Goal: Register for event/course

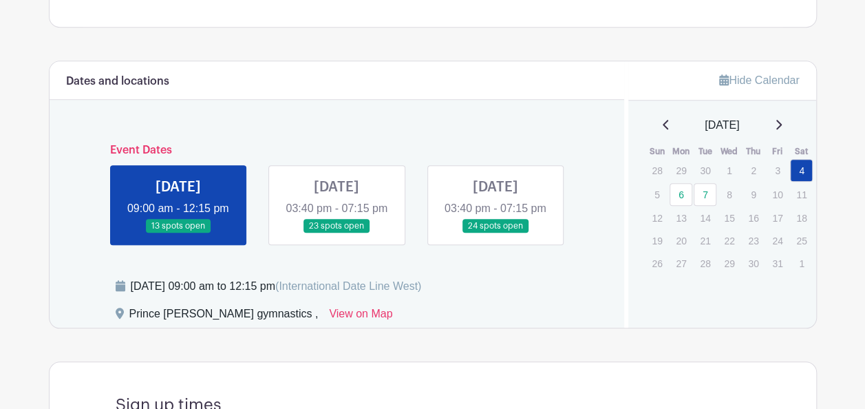
scroll to position [609, 0]
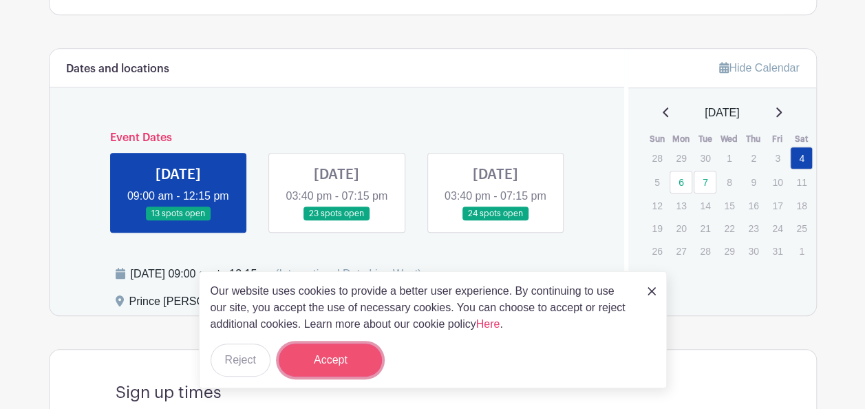
click at [349, 357] on button "Accept" at bounding box center [330, 360] width 103 height 33
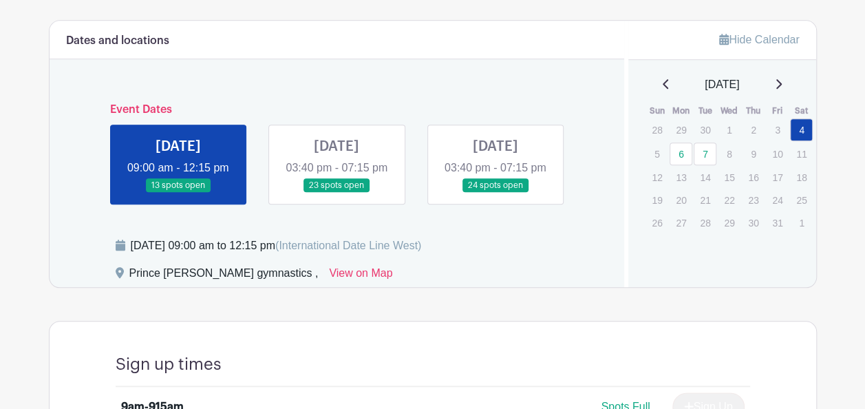
scroll to position [640, 0]
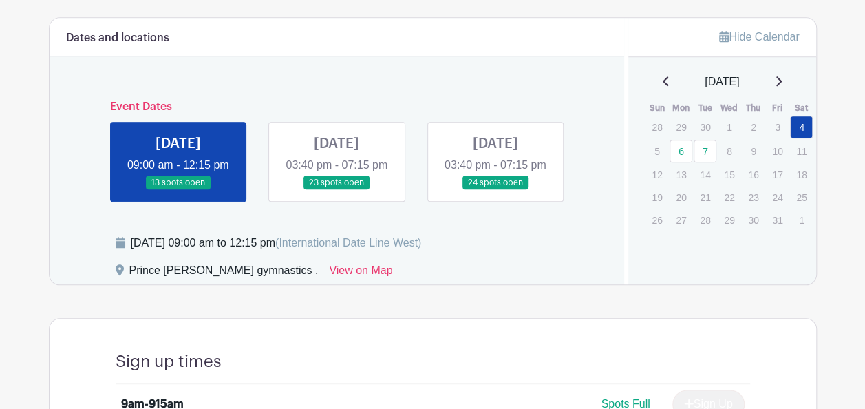
click at [337, 190] on link at bounding box center [337, 190] width 0 height 0
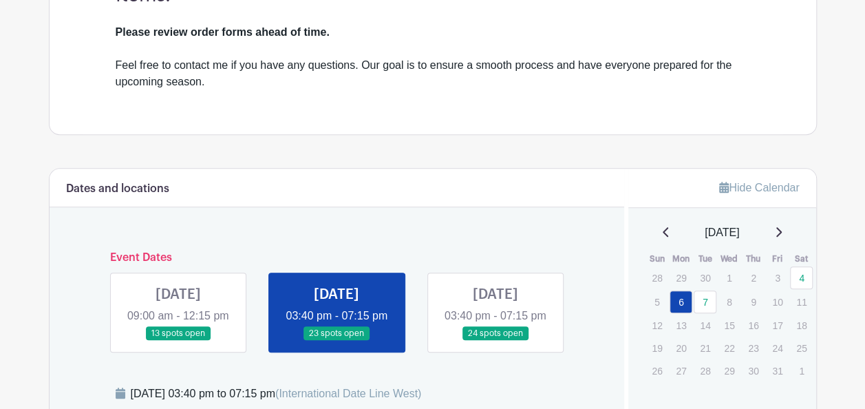
scroll to position [480, 0]
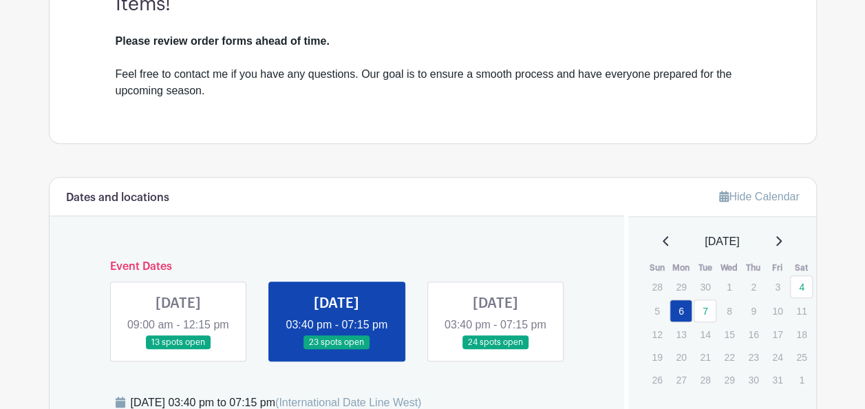
click at [496, 350] on link at bounding box center [496, 350] width 0 height 0
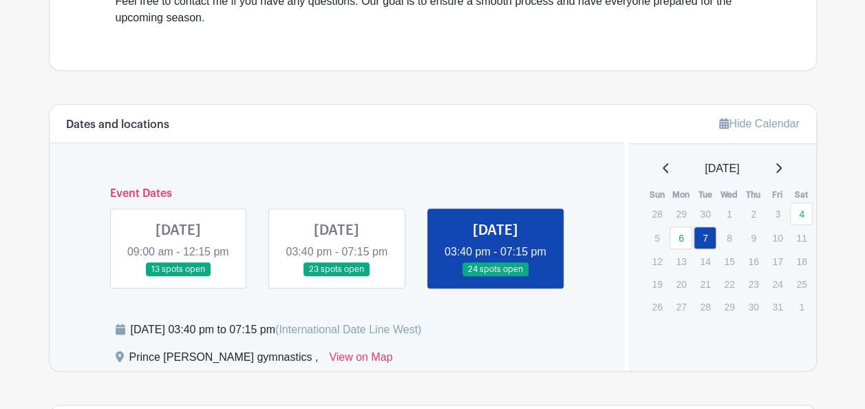
scroll to position [546, 0]
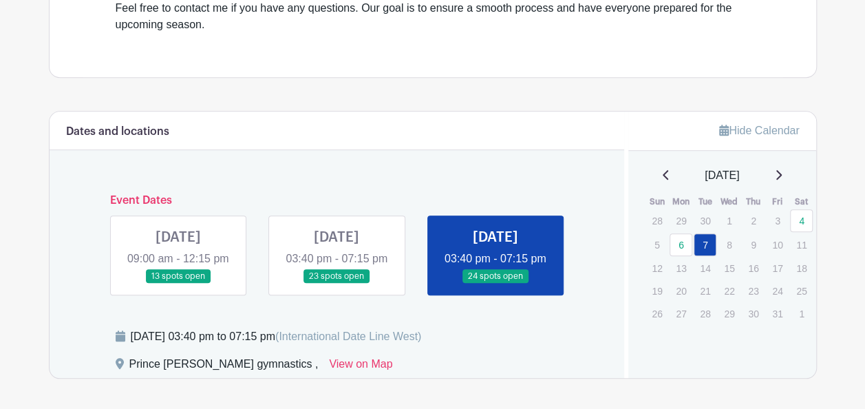
click at [178, 284] on link at bounding box center [178, 284] width 0 height 0
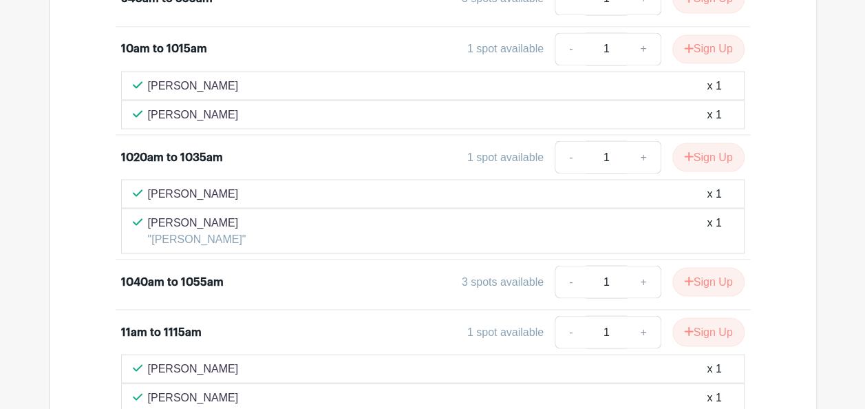
scroll to position [1238, 0]
